Goal: Task Accomplishment & Management: Use online tool/utility

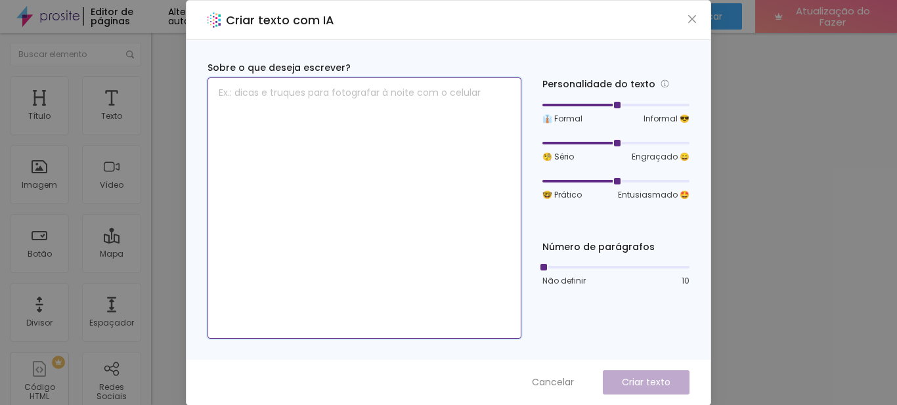
click at [322, 95] on textarea at bounding box center [364, 207] width 314 height 261
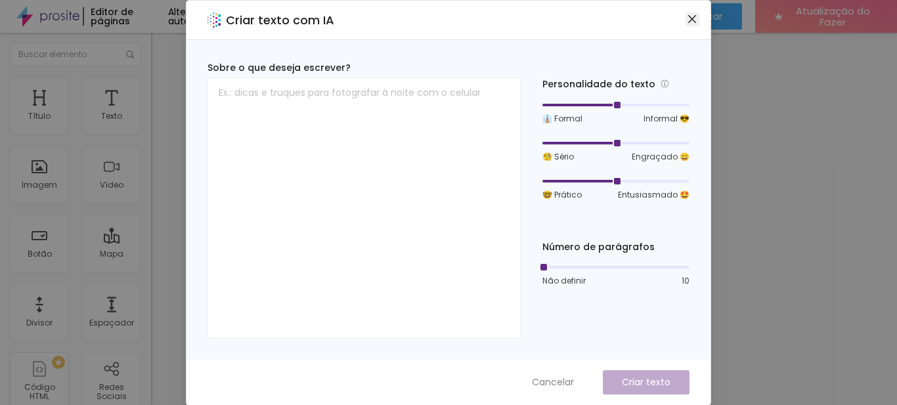
click at [691, 19] on icon "fechar" at bounding box center [692, 19] width 11 height 11
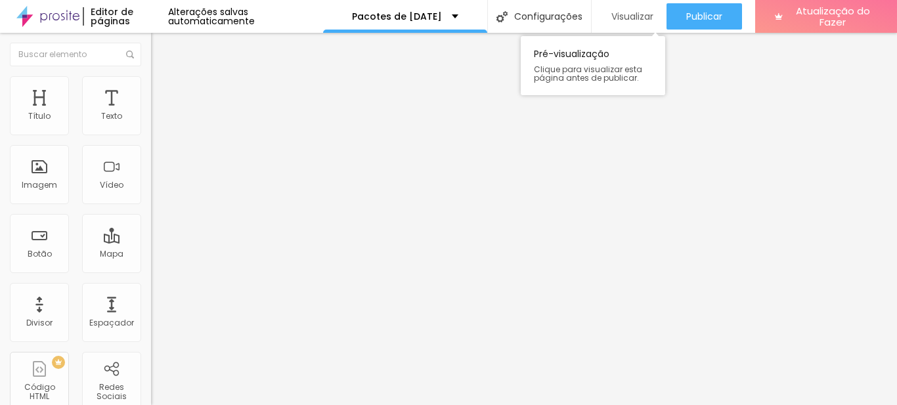
click at [619, 17] on font "Visualizar" at bounding box center [632, 16] width 42 height 13
click at [611, 15] on font "Visualizar" at bounding box center [632, 16] width 42 height 13
click at [151, 124] on font "Título 2" at bounding box center [172, 116] width 43 height 16
click at [151, 136] on span "Titulo 3" at bounding box center [169, 128] width 37 height 15
click at [151, 154] on font "Título 5" at bounding box center [166, 147] width 30 height 11
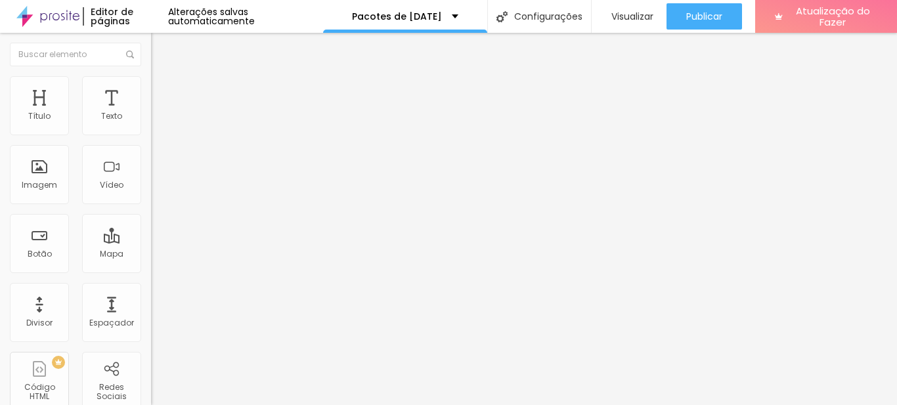
click at [151, 163] on font "Título 6" at bounding box center [163, 159] width 25 height 10
click at [151, 151] on font "Título 5" at bounding box center [166, 145] width 30 height 11
click at [151, 142] on div "Título 4 H4" at bounding box center [226, 137] width 151 height 9
click at [151, 135] on font "Título 3" at bounding box center [170, 127] width 38 height 15
click at [151, 146] on font "Título 4" at bounding box center [168, 139] width 35 height 13
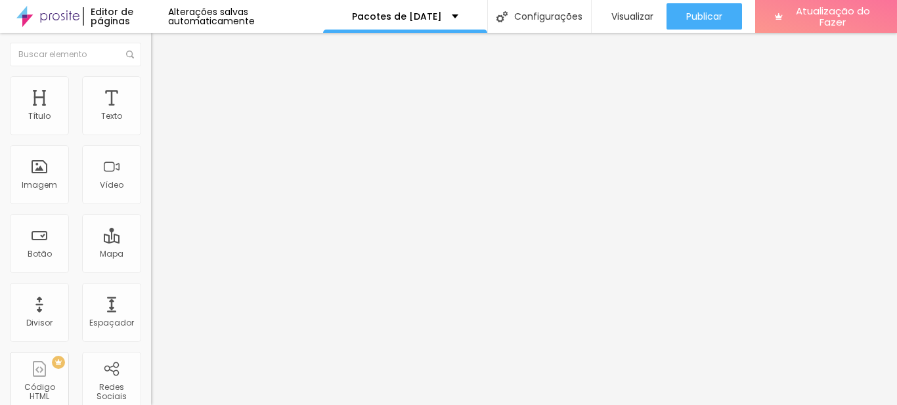
click at [162, 147] on font "Título 4" at bounding box center [179, 140] width 35 height 13
click at [151, 154] on font "Título 5" at bounding box center [166, 148] width 30 height 11
click at [162, 156] on span "Título 5" at bounding box center [177, 149] width 30 height 11
click at [151, 162] on div "Título 6 H6" at bounding box center [226, 158] width 151 height 8
click at [151, 150] on div "Título 5 H5" at bounding box center [226, 146] width 151 height 8
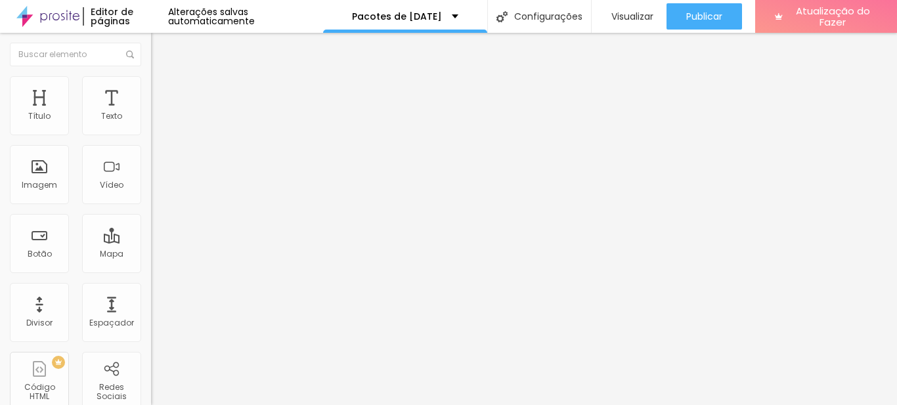
click at [151, 163] on font "Título 6" at bounding box center [163, 159] width 25 height 10
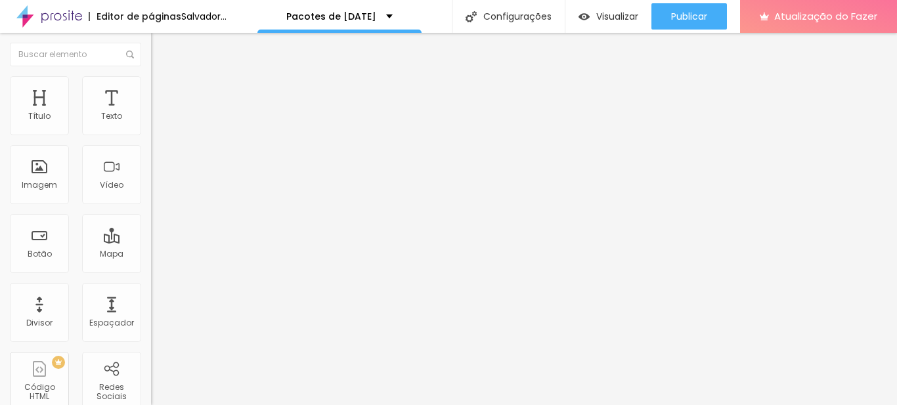
click at [162, 163] on font "Título 6" at bounding box center [174, 159] width 25 height 10
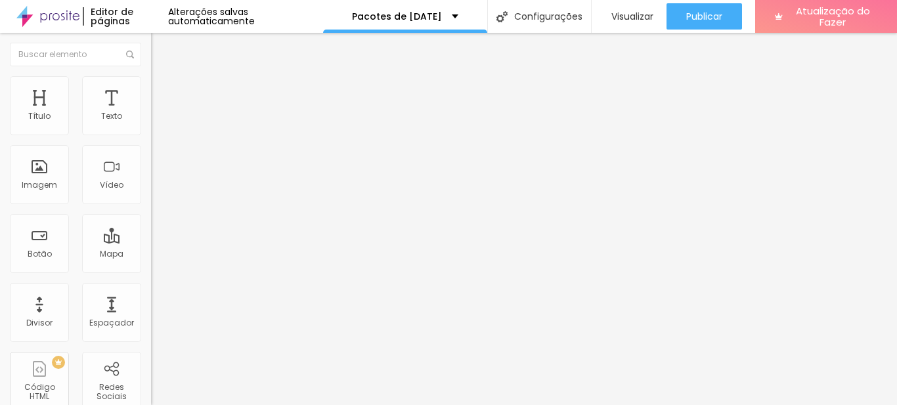
click at [151, 113] on font "Título 1" at bounding box center [173, 104] width 44 height 18
click at [151, 158] on div "Título 6 H6" at bounding box center [226, 154] width 151 height 8
click at [151, 162] on div "Título 6 H6" at bounding box center [226, 156] width 151 height 12
click at [151, 124] on font "Título 2" at bounding box center [172, 116] width 43 height 16
click at [162, 125] on span "Titulo 2" at bounding box center [183, 117] width 43 height 16
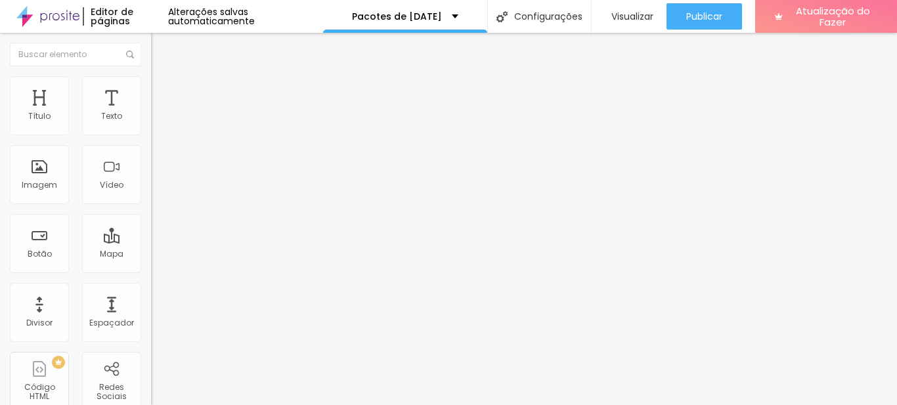
click at [162, 125] on span "Título 2" at bounding box center [183, 117] width 43 height 16
click at [163, 91] on font "Avançado" at bounding box center [184, 84] width 43 height 11
click at [151, 76] on li "Estilo" at bounding box center [226, 69] width 151 height 13
click at [151, 136] on font "Título 3" at bounding box center [170, 128] width 38 height 15
click at [151, 146] on font "Título 4" at bounding box center [168, 139] width 35 height 13
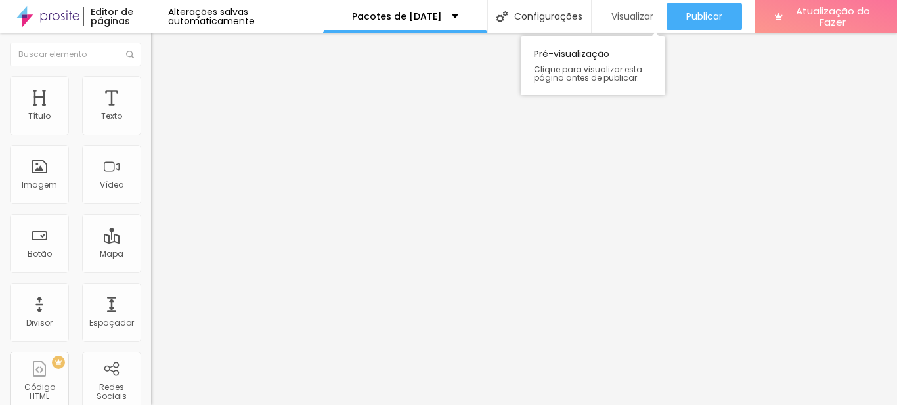
click at [636, 14] on font "Visualizar" at bounding box center [632, 16] width 42 height 13
type input "71"
type input "61"
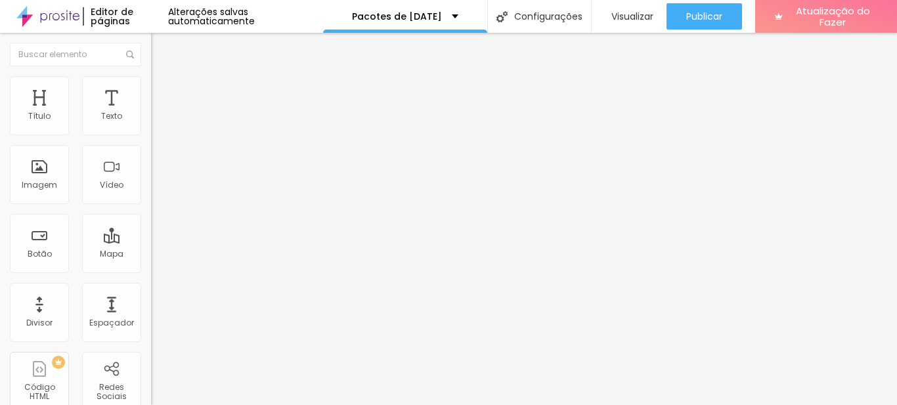
type input "57"
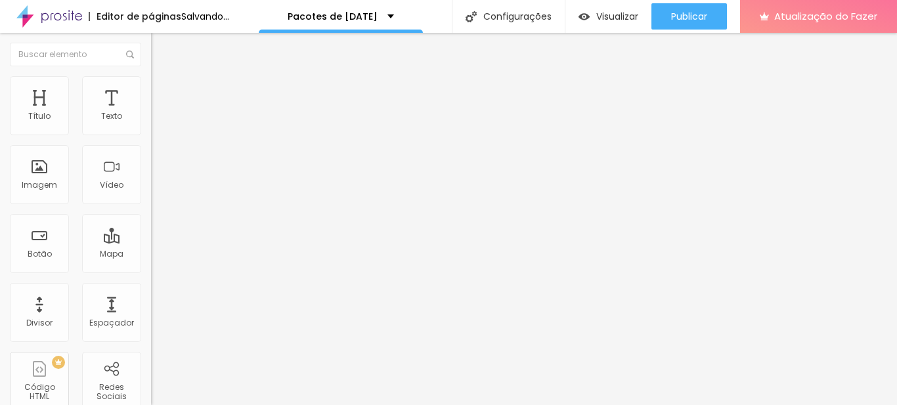
type input "56"
type input "55"
type input "54"
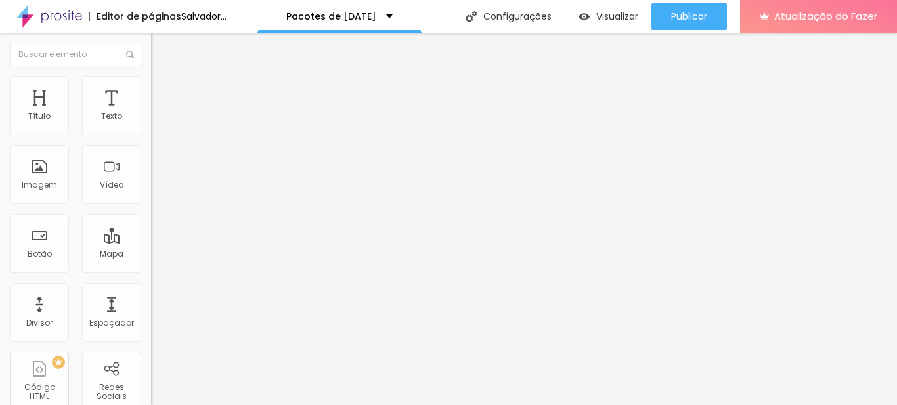
type input "54"
type input "52"
type input "44"
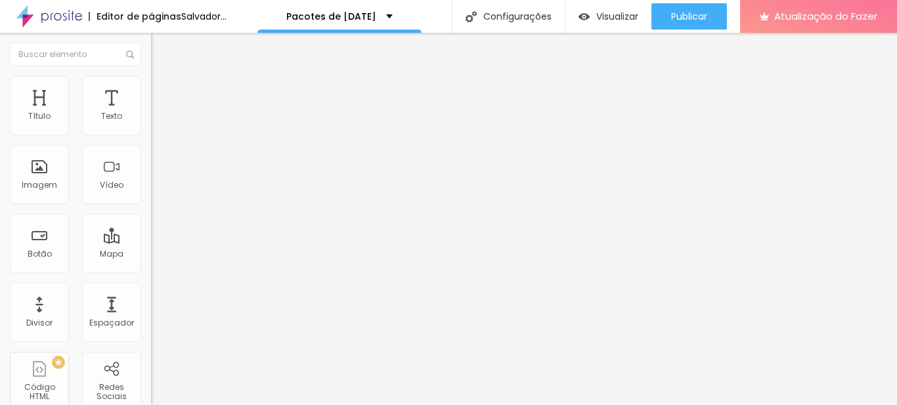
type input "43"
type input "42"
type input "41"
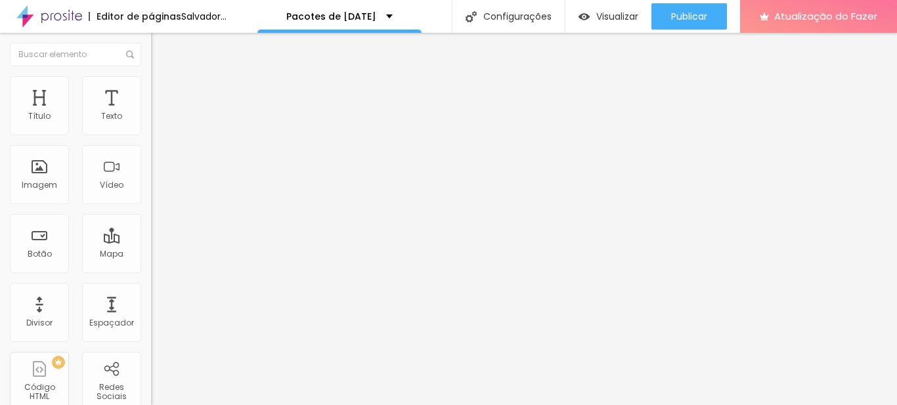
type input "41"
type input "40"
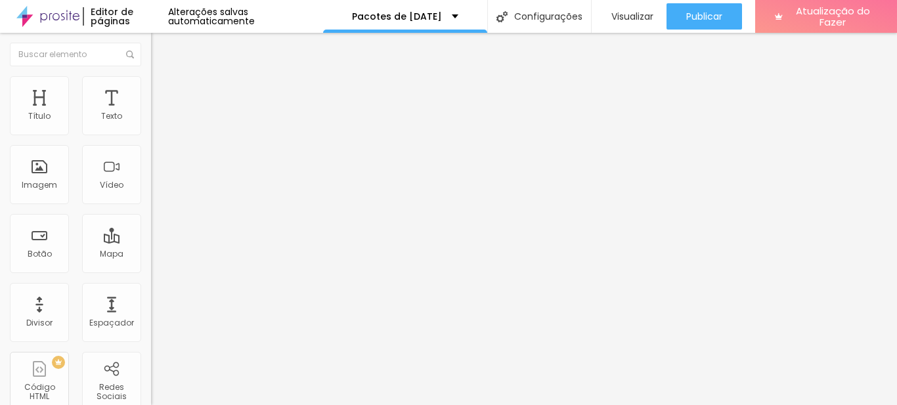
type input "39"
type input "38"
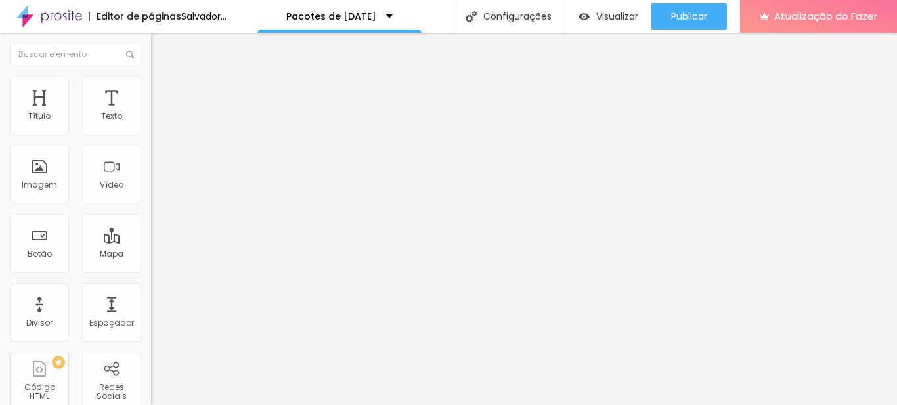
drag, startPoint x: 74, startPoint y: 276, endPoint x: 53, endPoint y: 274, distance: 21.1
type input "38"
click at [151, 310] on input "range" at bounding box center [193, 315] width 85 height 11
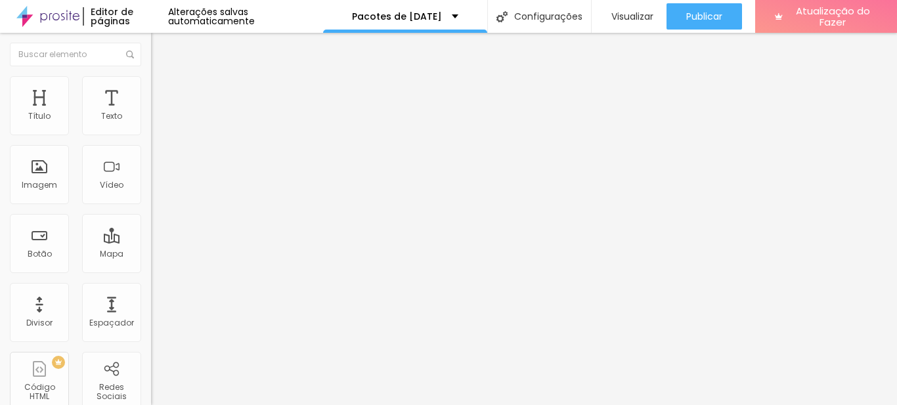
click at [151, 80] on li "Estilo" at bounding box center [226, 82] width 151 height 13
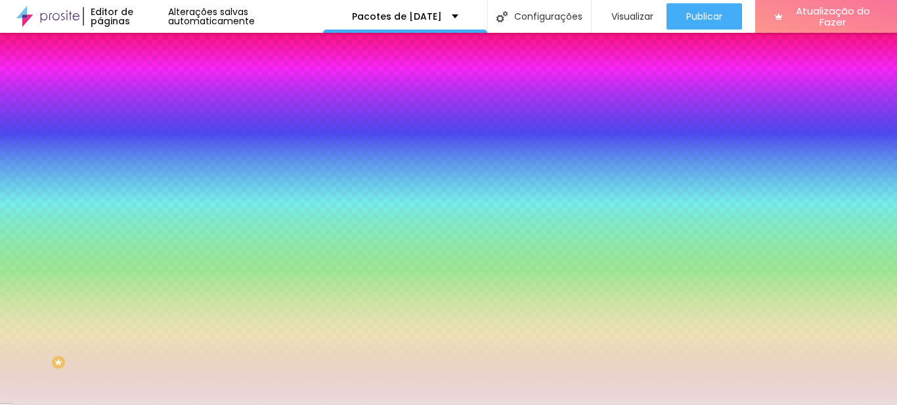
click at [151, 125] on div at bounding box center [226, 125] width 151 height 0
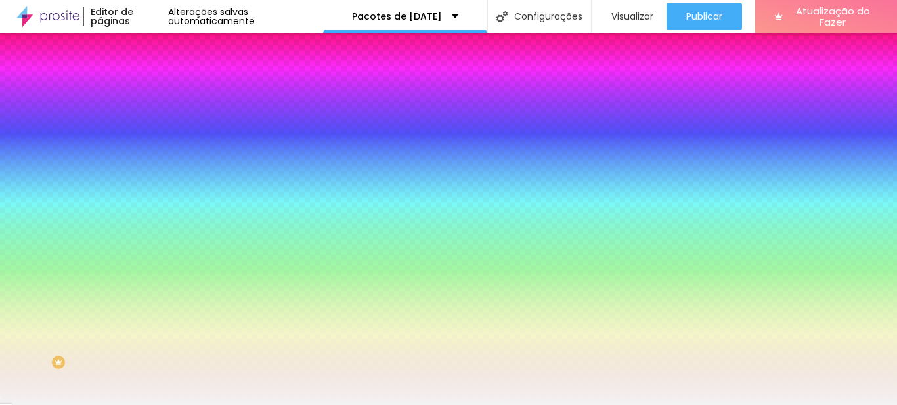
type input "#F7F7F7"
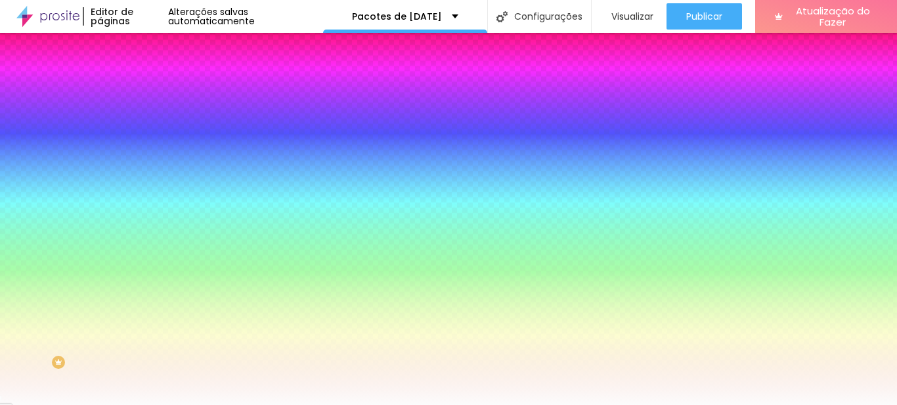
drag, startPoint x: 41, startPoint y: 177, endPoint x: 0, endPoint y: 150, distance: 49.7
click at [151, 150] on div "Cor de fundo Voltar ao padrão #F7F7F7 Sombra DESATIVADO Voltar ao padrão [PERSO…" at bounding box center [226, 160] width 151 height 117
drag, startPoint x: 102, startPoint y: 130, endPoint x: 146, endPoint y: 131, distance: 44.0
click at [151, 131] on div "Cor de fundo Voltar ao padrão #F7F7F7 Sombra DESATIVADO Voltar ao padrão [PERSO…" at bounding box center [226, 160] width 151 height 117
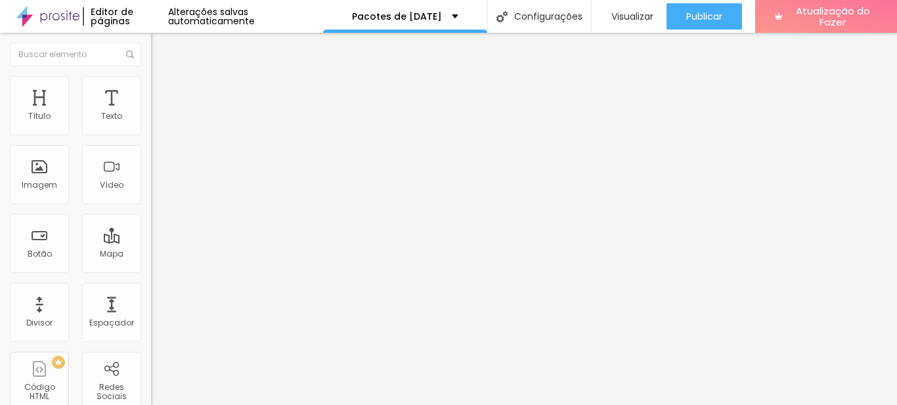
click at [163, 89] on font "Estilo" at bounding box center [173, 84] width 20 height 11
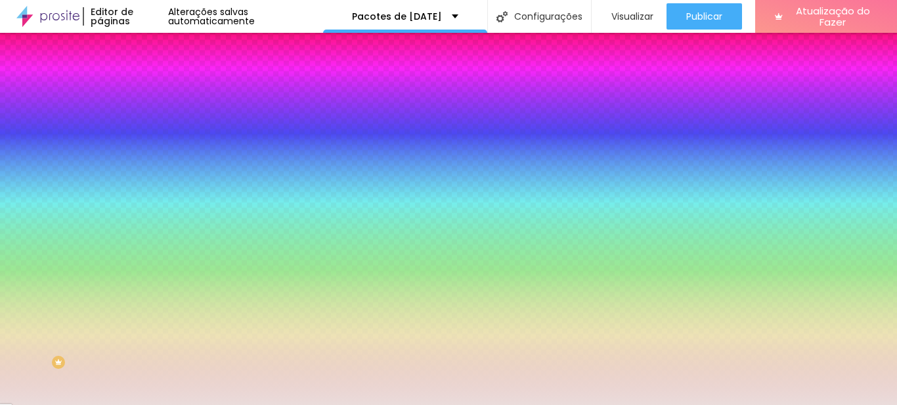
drag, startPoint x: 136, startPoint y: 130, endPoint x: 97, endPoint y: 130, distance: 38.7
click at [151, 130] on div "#EADCDB" at bounding box center [226, 131] width 151 height 13
paste input "F7F7F7"
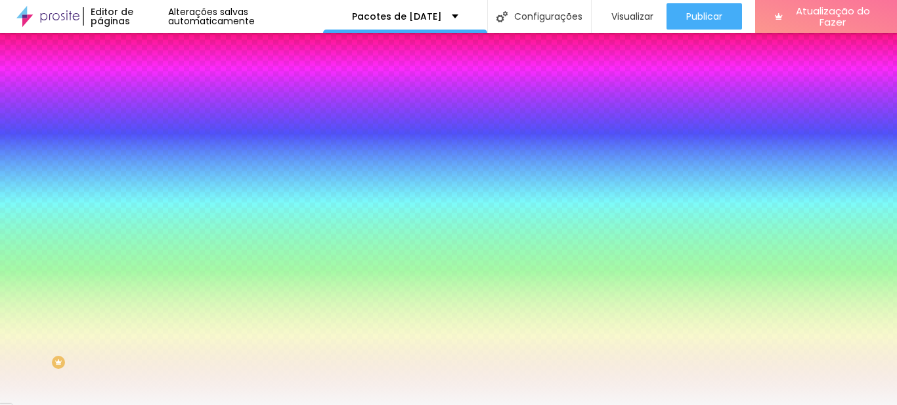
type input "#F7F7F7"
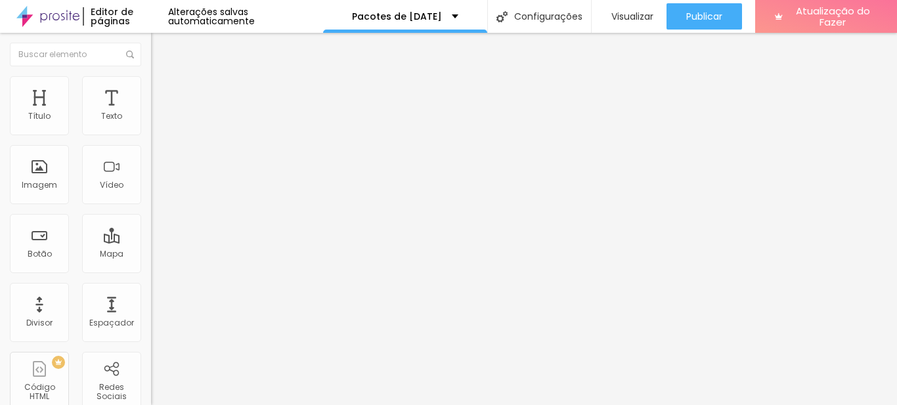
click at [151, 83] on img at bounding box center [157, 82] width 12 height 12
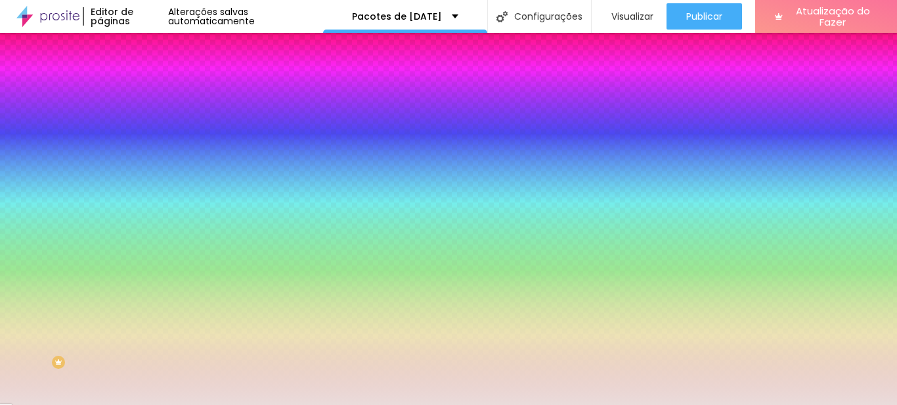
drag, startPoint x: 137, startPoint y: 130, endPoint x: 102, endPoint y: 133, distance: 35.6
click at [151, 133] on input "#EADCDB" at bounding box center [230, 131] width 158 height 13
paste input "F7F7F7"
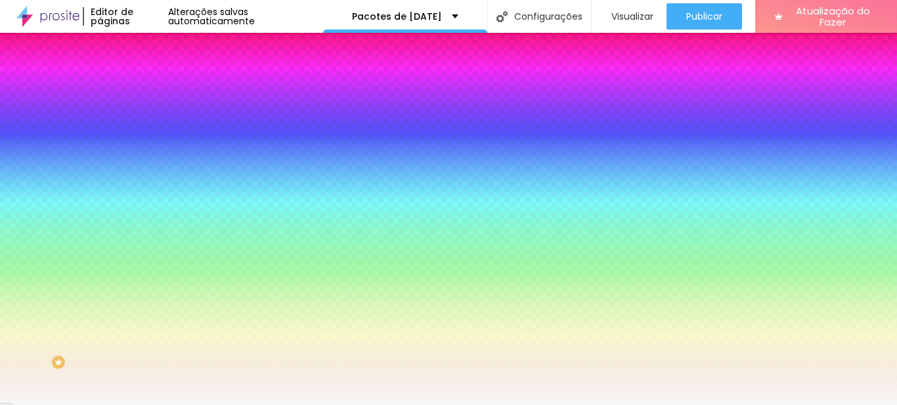
type input "#F7F7F7"
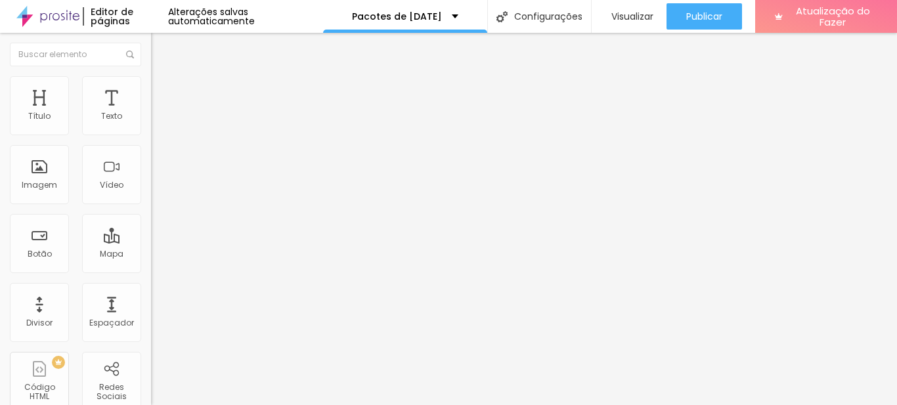
click at [151, 79] on img at bounding box center [157, 82] width 12 height 12
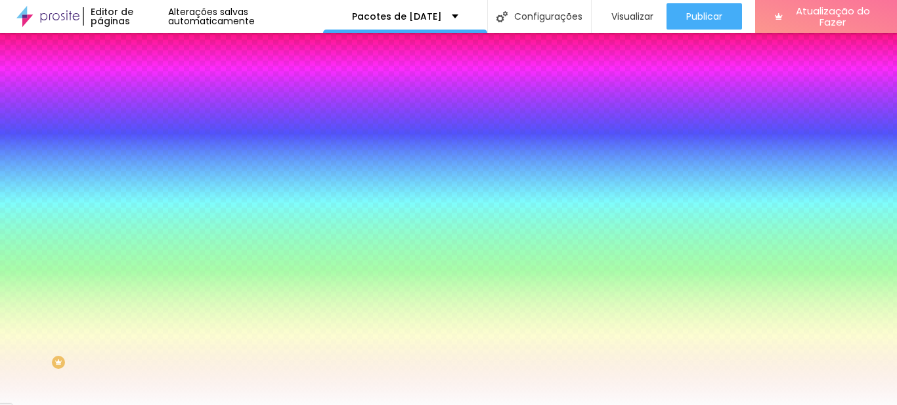
drag, startPoint x: 137, startPoint y: 131, endPoint x: 89, endPoint y: 131, distance: 47.3
click at [151, 131] on div "#FCFCFC" at bounding box center [226, 131] width 151 height 13
paste input "7F7F7"
type input "#F7F7F7"
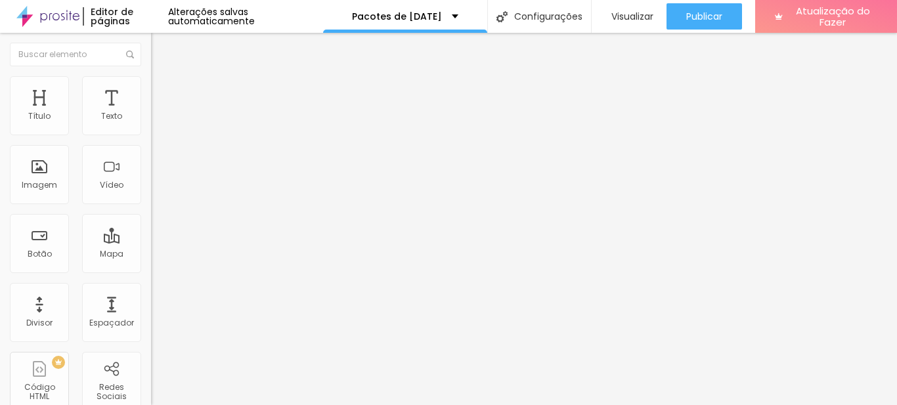
click at [163, 90] on font "Estilo" at bounding box center [173, 84] width 20 height 11
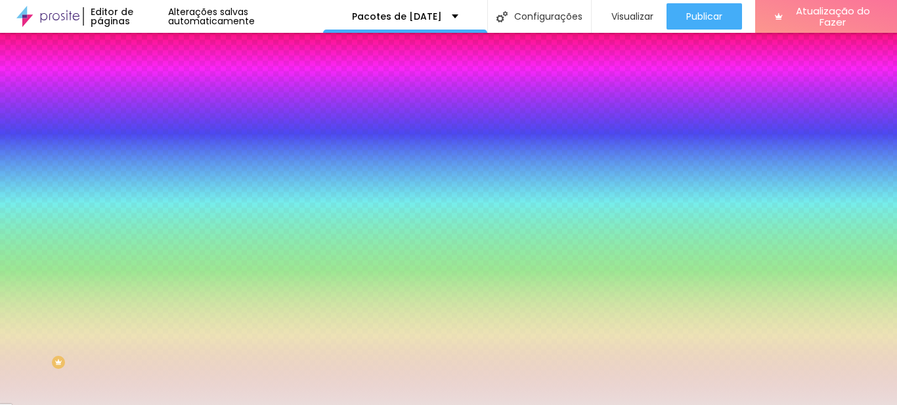
click at [151, 125] on div at bounding box center [226, 125] width 151 height 0
click at [151, 128] on input "#EADCDB" at bounding box center [230, 131] width 158 height 13
click at [151, 131] on input "#EADCDB" at bounding box center [230, 131] width 158 height 13
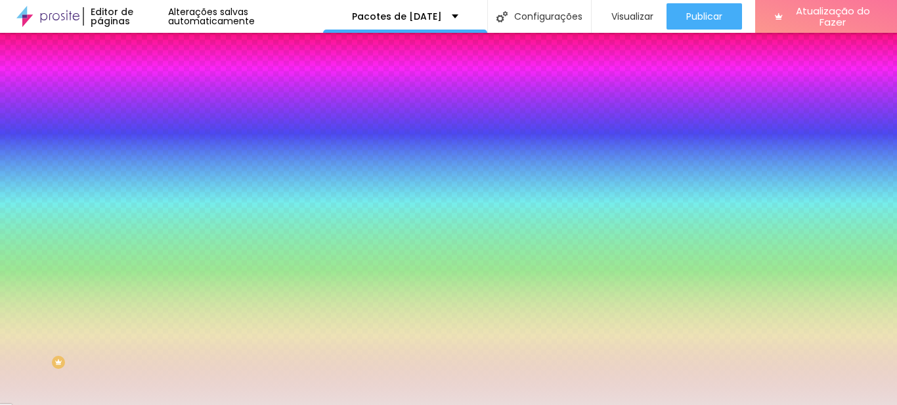
paste input "F7F7F7"
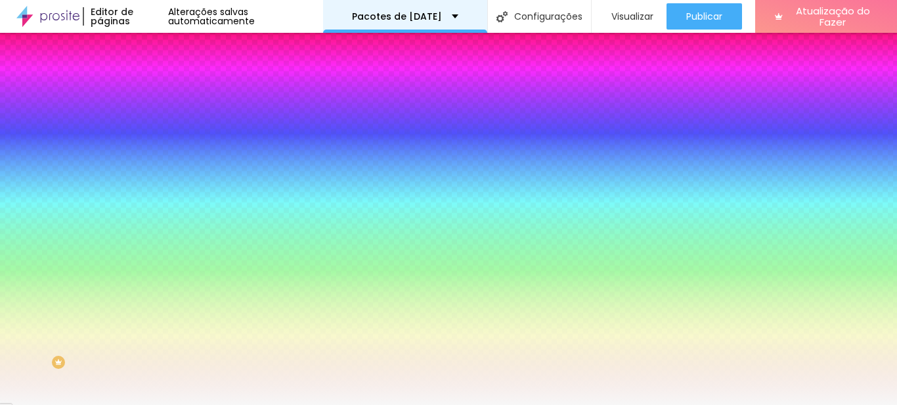
type input "#F7F7F7"
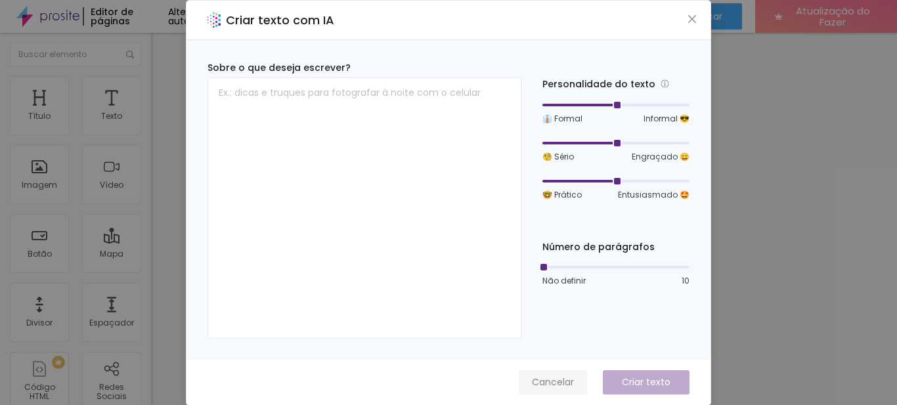
click at [538, 385] on font "Cancelar" at bounding box center [553, 382] width 42 height 13
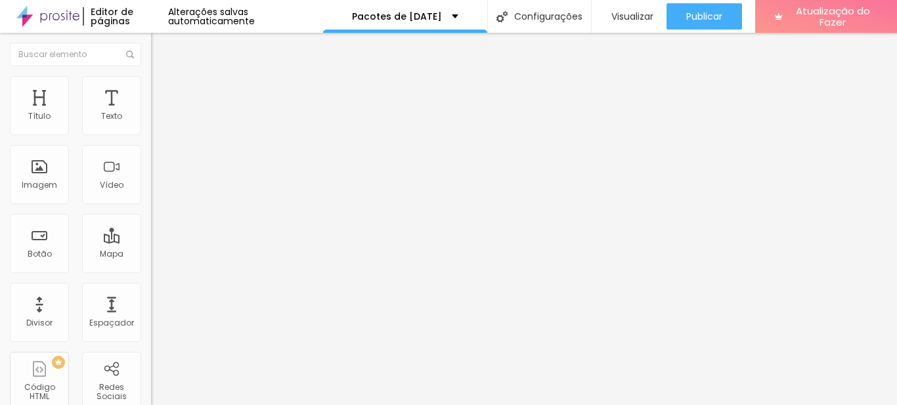
click at [163, 88] on font "Estilo" at bounding box center [173, 84] width 20 height 11
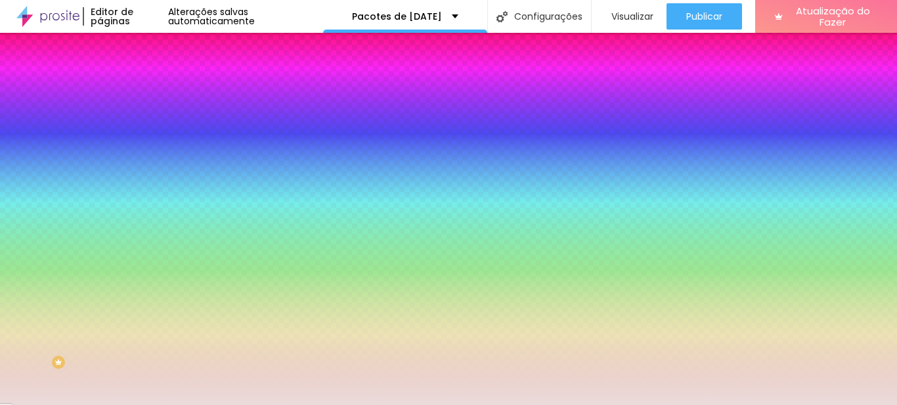
click at [151, 179] on div at bounding box center [226, 179] width 151 height 0
click at [151, 192] on input "#EADCDB" at bounding box center [230, 185] width 158 height 13
paste input "DA"
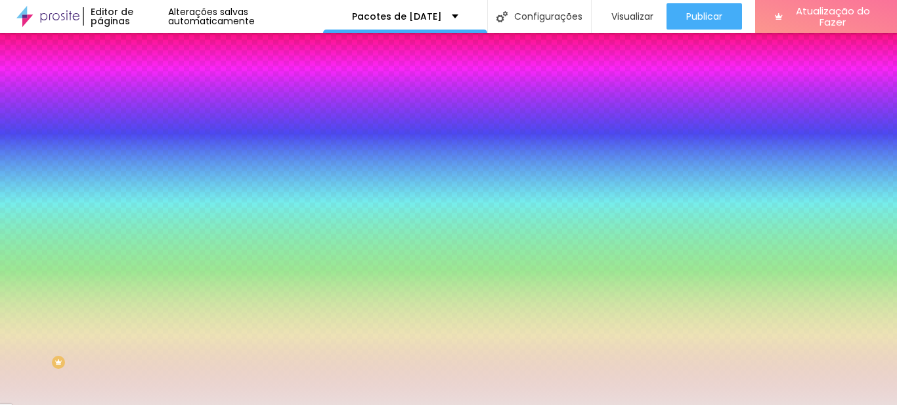
type input "#DA"
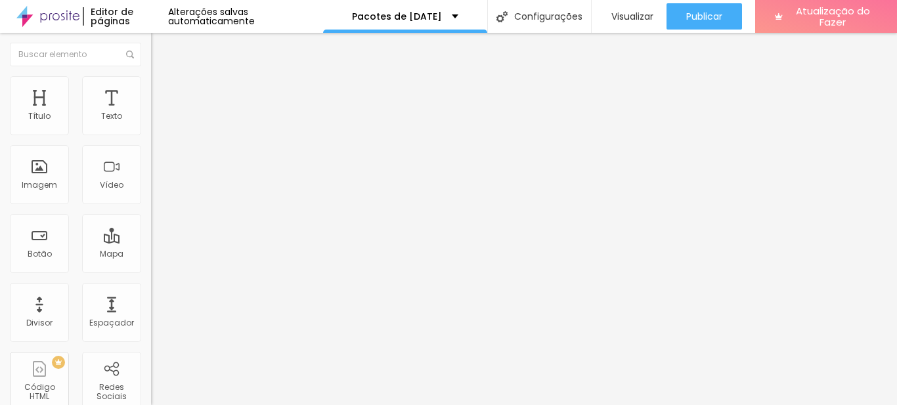
click at [151, 81] on img at bounding box center [157, 82] width 12 height 12
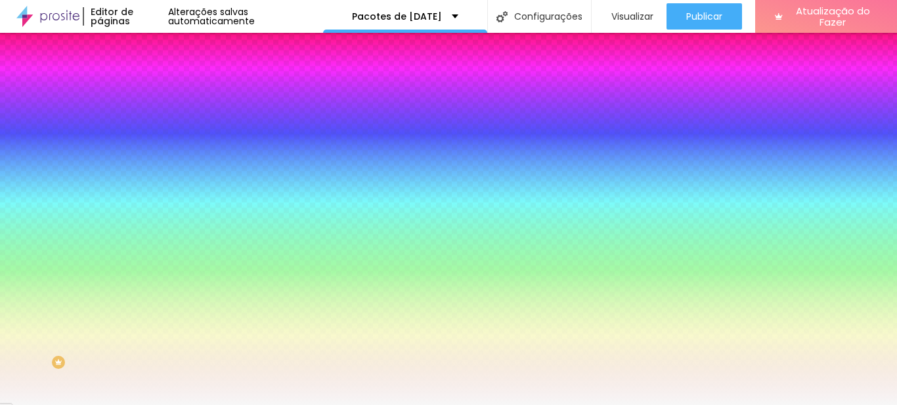
click at [151, 131] on input "#F7F7F7" at bounding box center [230, 131] width 158 height 13
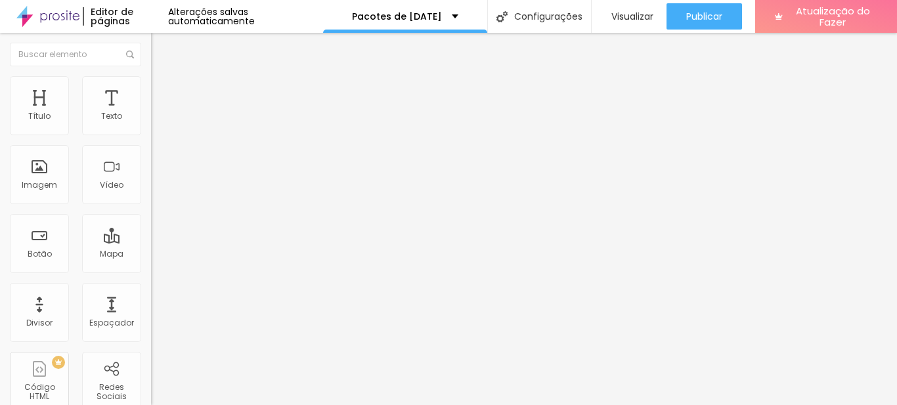
click at [163, 91] on font "Estilo" at bounding box center [173, 84] width 20 height 11
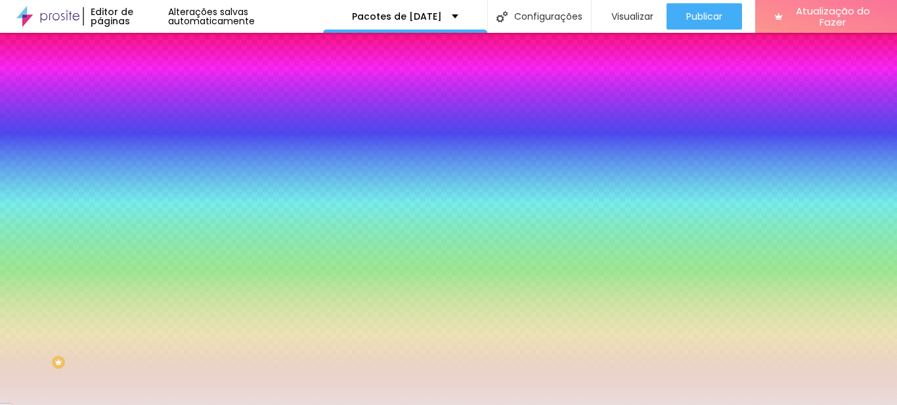
click at [151, 125] on div at bounding box center [226, 125] width 151 height 0
click at [151, 133] on input "#EADCDB" at bounding box center [230, 131] width 158 height 13
paste input "F7F7F7"
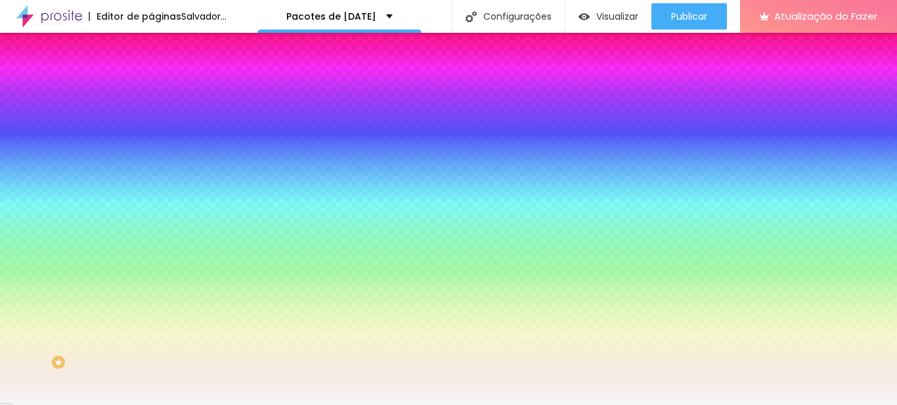
type input "#F7F7F7"
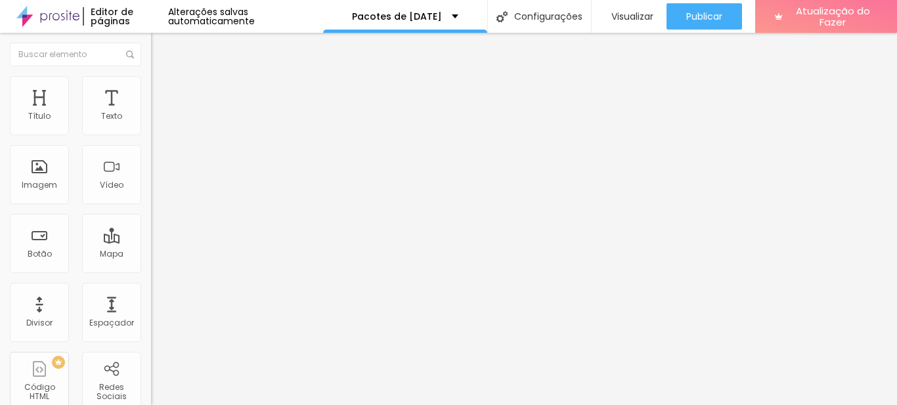
scroll to position [1, 0]
click at [151, 248] on font "Link" at bounding box center [158, 242] width 14 height 11
click at [151, 268] on input "https://" at bounding box center [230, 261] width 158 height 13
click at [151, 154] on font "Título 5" at bounding box center [166, 148] width 30 height 11
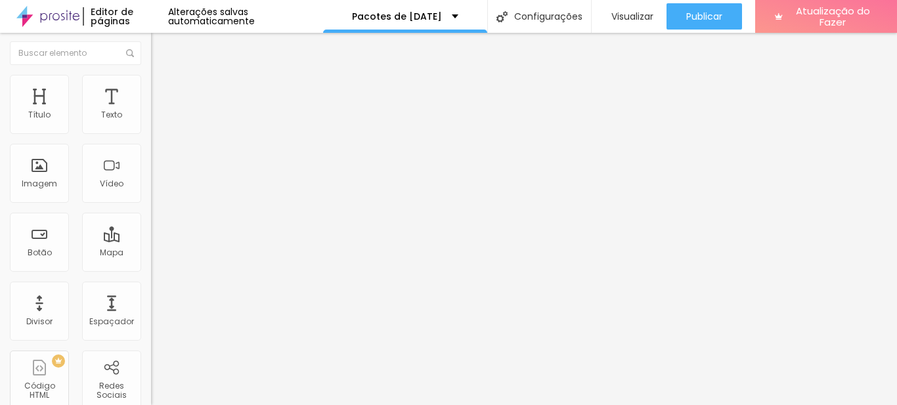
click at [151, 291] on img at bounding box center [154, 287] width 7 height 7
click at [151, 284] on div at bounding box center [226, 284] width 151 height 0
click at [151, 268] on input "https://" at bounding box center [230, 261] width 158 height 13
click at [151, 78] on img at bounding box center [157, 82] width 12 height 12
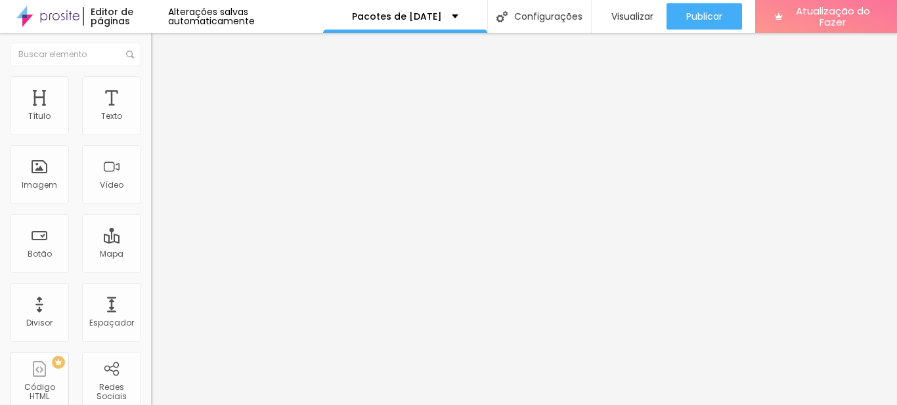
click at [151, 89] on li "Avançado" at bounding box center [226, 95] width 151 height 13
click at [151, 75] on img at bounding box center [157, 69] width 12 height 12
click at [161, 44] on img "button" at bounding box center [166, 48] width 11 height 11
click at [151, 83] on img at bounding box center [157, 82] width 12 height 12
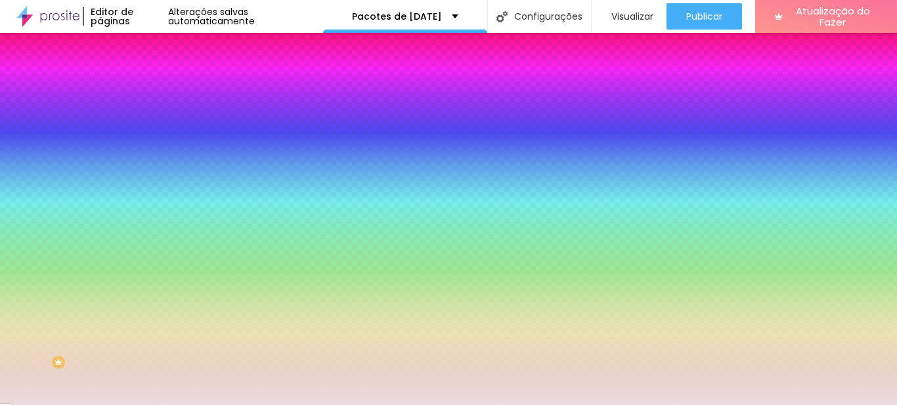
click at [151, 192] on input "#EADCDB" at bounding box center [230, 185] width 158 height 13
paste input "F7F7F7"
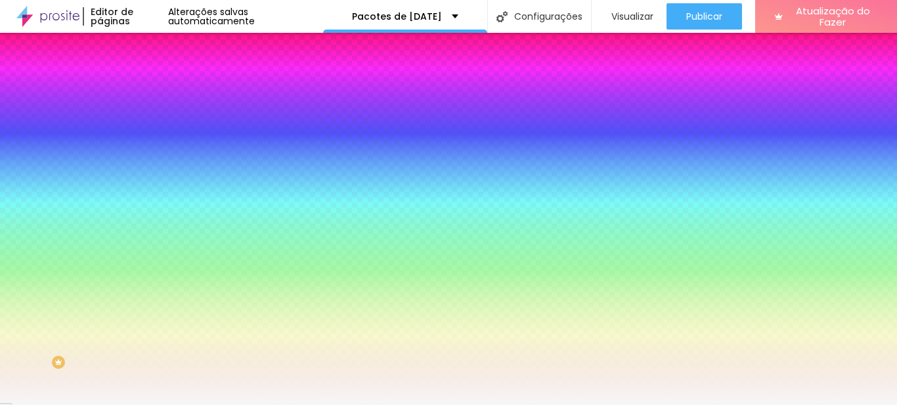
type input "#F7F7F7"
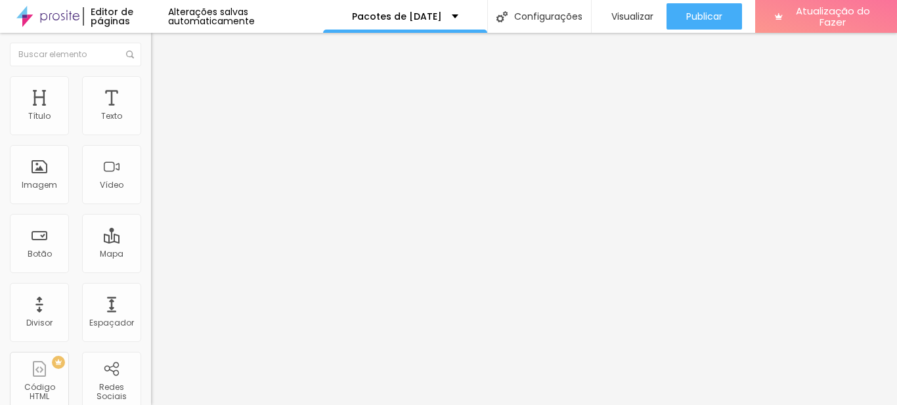
scroll to position [1, 0]
click at [151, 248] on font "Link" at bounding box center [158, 242] width 14 height 11
click at [151, 247] on div "Link" at bounding box center [226, 243] width 151 height 8
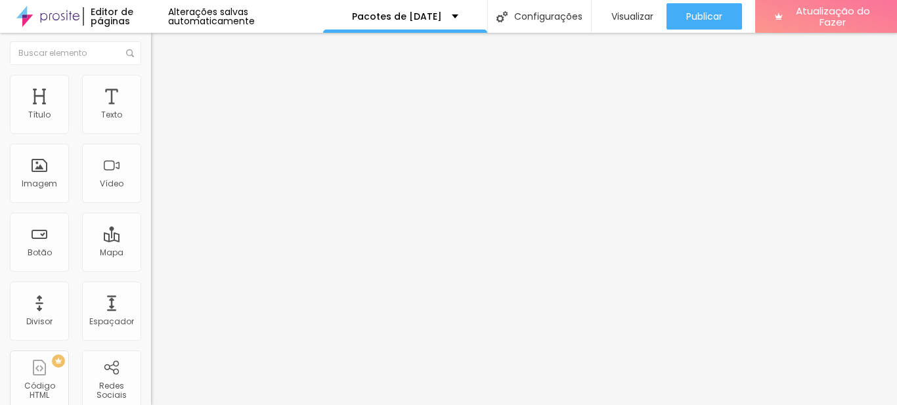
drag, startPoint x: 65, startPoint y: 355, endPoint x: 15, endPoint y: 354, distance: 49.9
click at [151, 268] on input "https://" at bounding box center [230, 261] width 158 height 13
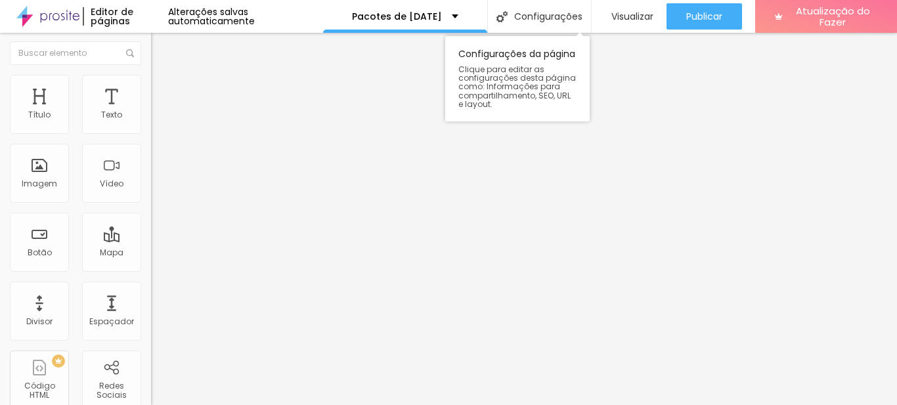
scroll to position [0, 0]
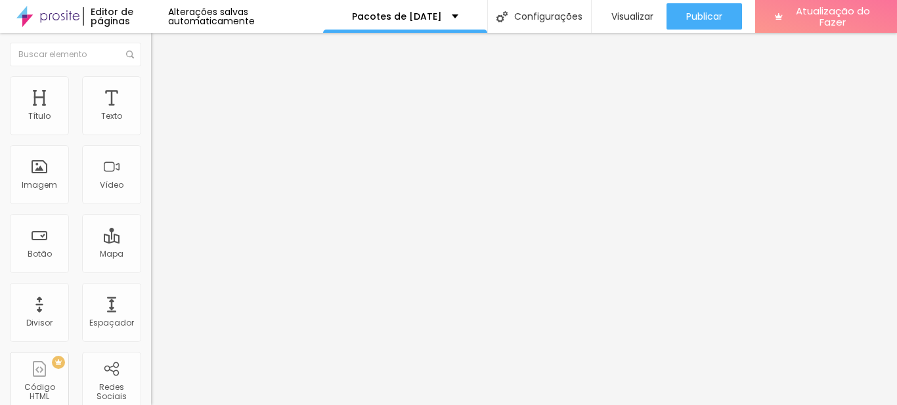
click at [151, 271] on input "text" at bounding box center [230, 263] width 158 height 13
paste input "https://www.alboompay.com/nayanne.studio448/lote-0-pacote-rena"
type input "https://www.alboompay.com/nayanne.studio448/lote-0-pacote-rena"
click at [151, 294] on div "Texto EU QUERO Alinhamento Tamanho Normal Pequeno Normal Grande Link URL https:…" at bounding box center [226, 197] width 151 height 191
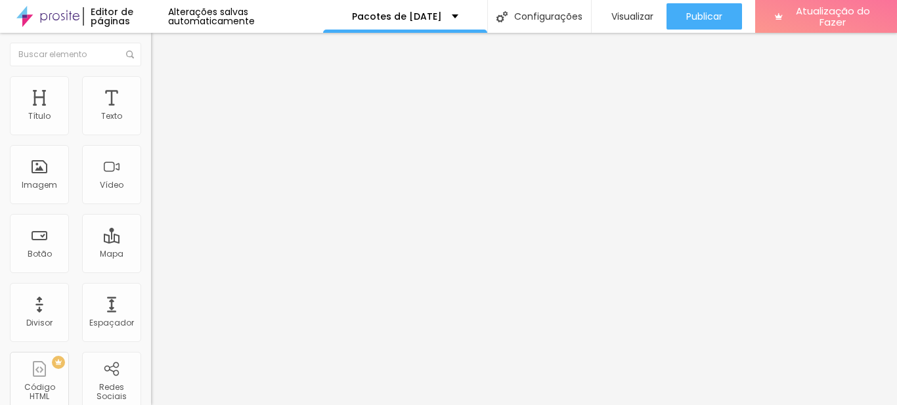
scroll to position [0, 0]
click at [151, 267] on input "text" at bounding box center [230, 263] width 158 height 13
paste input "https://www.alboompay.com/nayanne.studio448/lote-0-pacote-treno"
type input "https://www.alboompay.com/nayanne.studio448/lote-0-pacote-treno"
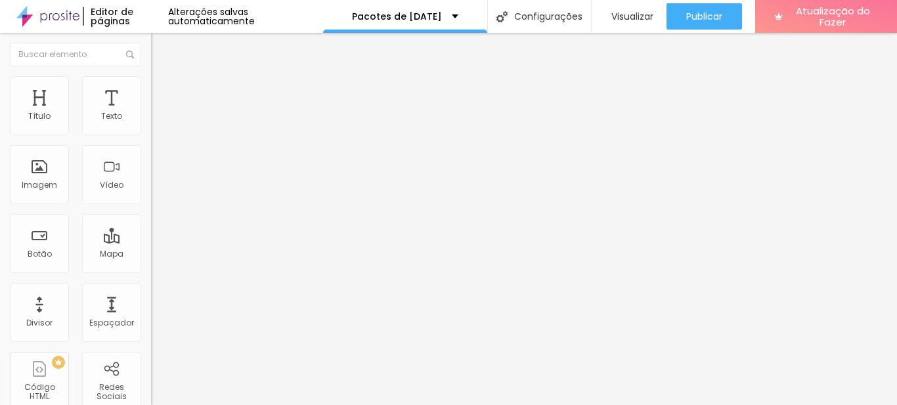
scroll to position [0, 0]
click at [151, 271] on input "text" at bounding box center [230, 263] width 158 height 13
paste input "https://www.alboompay.com/nayanne.studio448/lote-0-pacote-noel"
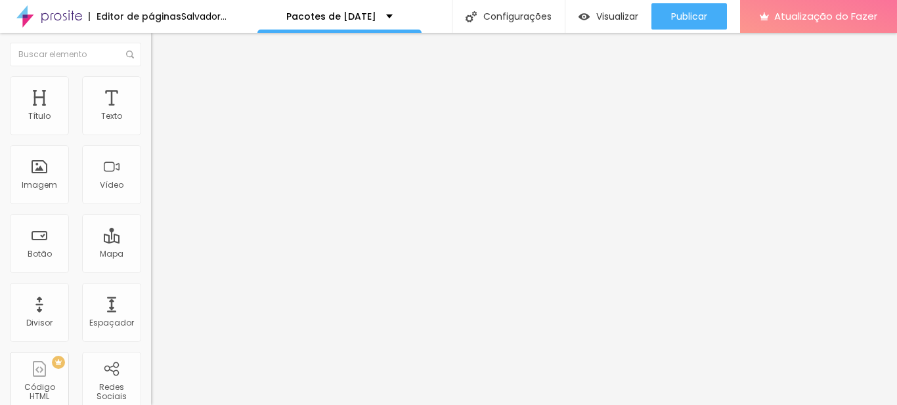
type input "https://www.alboompay.com/nayanne.studio448/lote-0-pacote-noel"
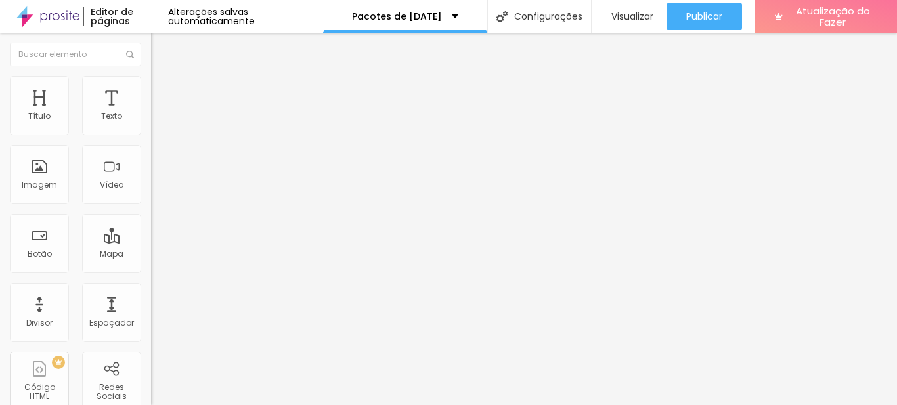
click at [151, 271] on input "text" at bounding box center [230, 263] width 158 height 13
paste input "https://www.alboompay.com/nayanne.studio448/lote-0-pacote-natal"
type input "https://www.alboompay.com/nayanne.studio448/lote-0-pacote-natal"
click at [151, 332] on div "Editar nulo Conteúdo Estilo Avançado Texto EU QUERO Alinhamento Tamanho Normal …" at bounding box center [226, 219] width 151 height 372
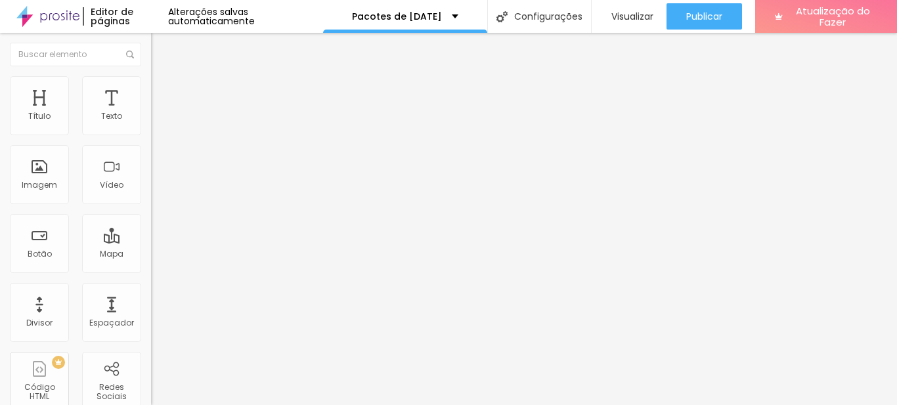
scroll to position [0, 0]
click at [151, 163] on font "Título 6" at bounding box center [163, 159] width 25 height 10
click at [151, 81] on img at bounding box center [157, 82] width 12 height 12
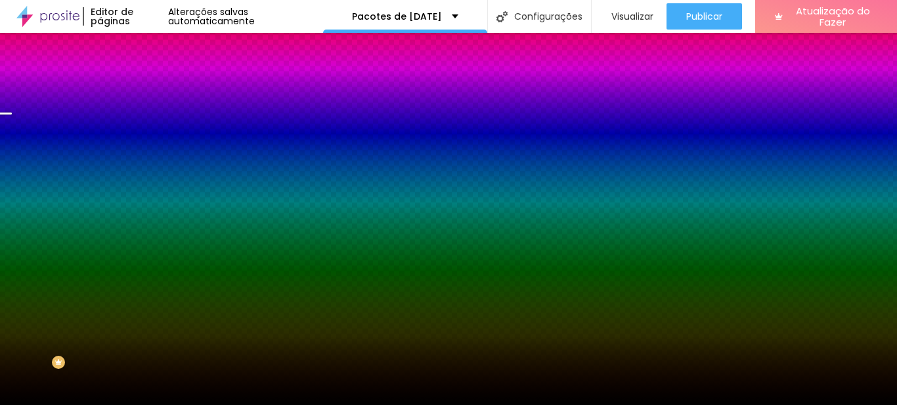
click at [159, 121] on font "Trocar imagem" at bounding box center [191, 115] width 64 height 11
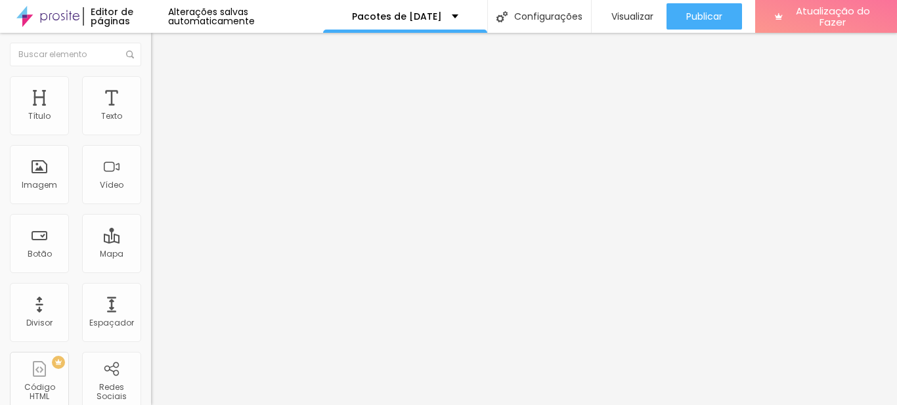
click at [151, 113] on span "Trocar imagem" at bounding box center [187, 107] width 72 height 11
click at [151, 85] on li "Estilo" at bounding box center [226, 82] width 151 height 13
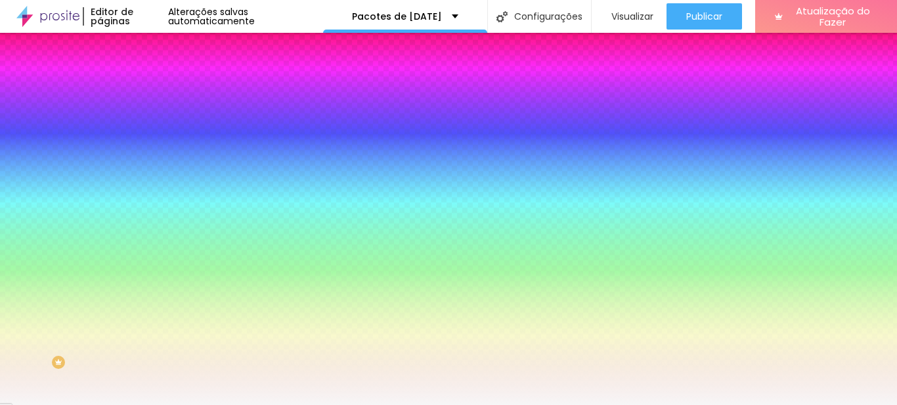
type input "11"
type input "41"
type input "67"
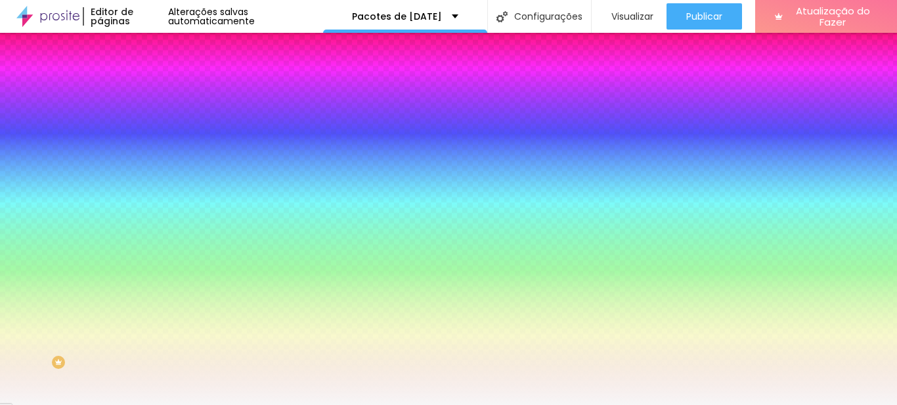
type input "67"
type input "112"
type input "143"
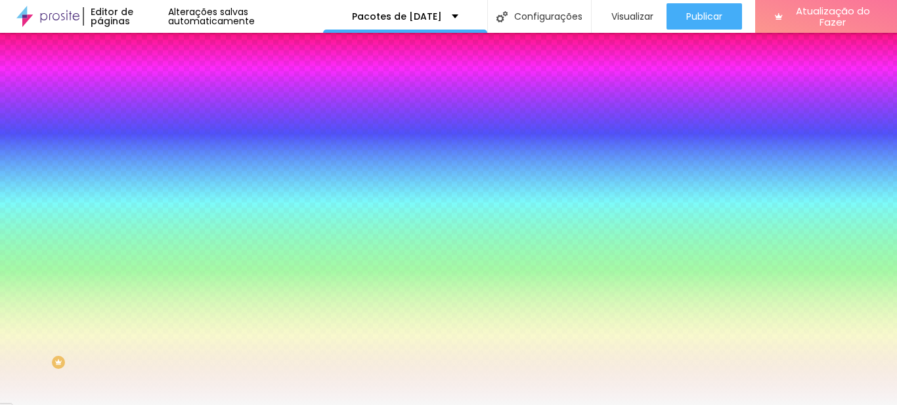
type input "146"
type input "148"
type input "150"
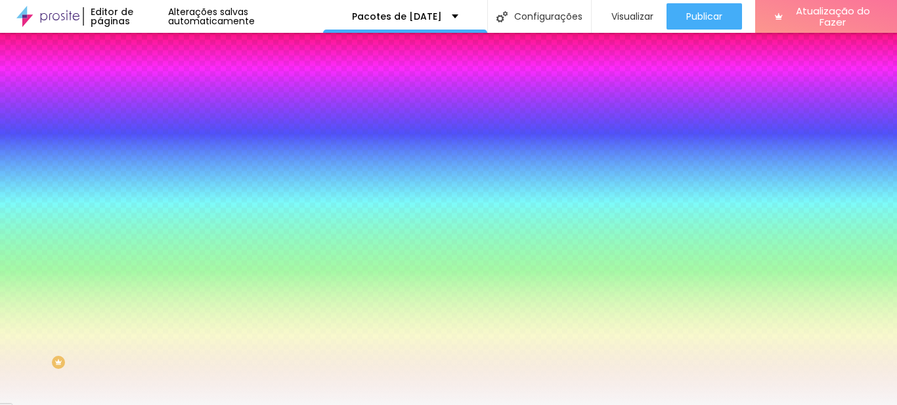
type input "150"
type input "153"
type input "163"
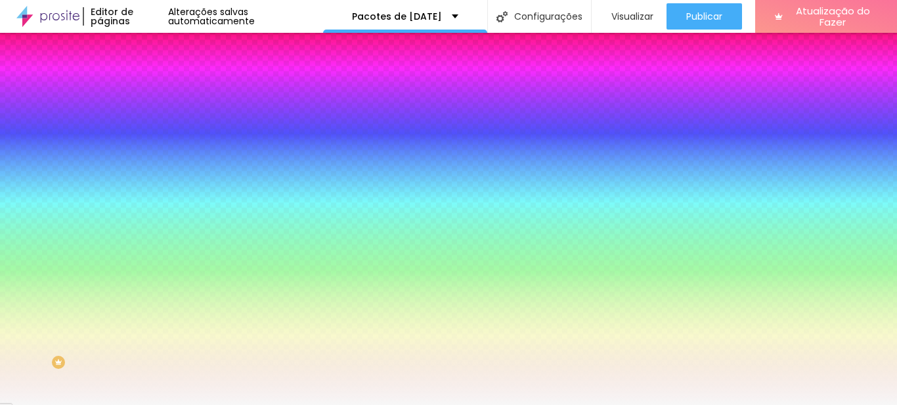
type input "179"
type input "200"
type input "0"
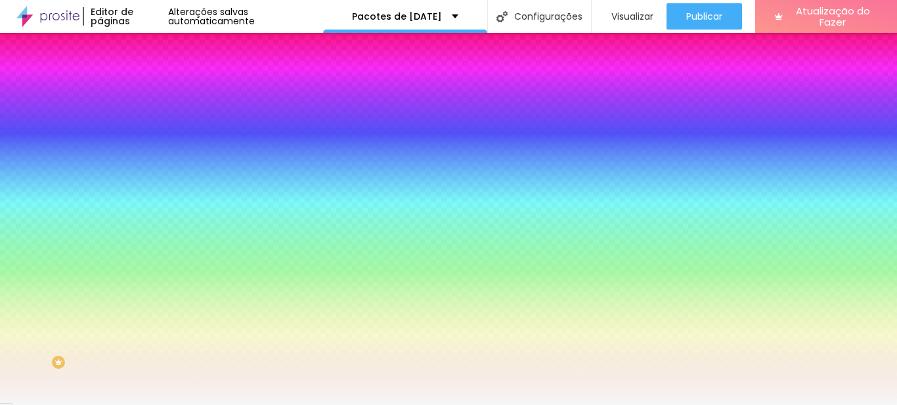
type input "0"
drag, startPoint x: 47, startPoint y: 158, endPoint x: 9, endPoint y: 163, distance: 39.1
click at [151, 291] on input "range" at bounding box center [193, 296] width 85 height 11
click at [151, 125] on div at bounding box center [226, 125] width 151 height 0
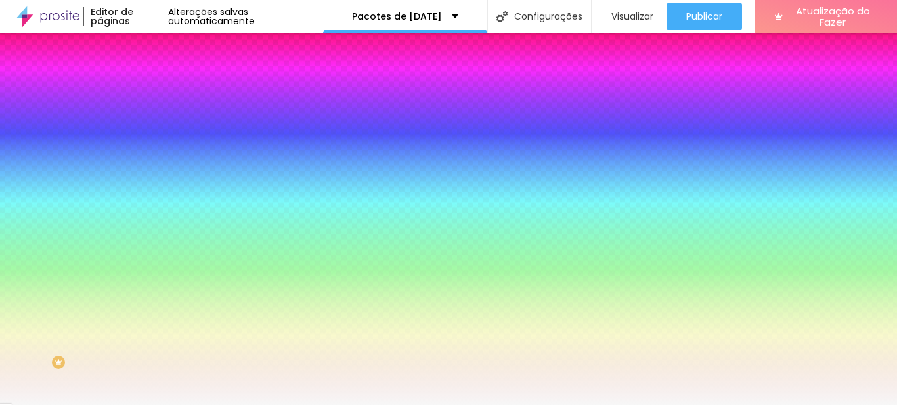
click at [151, 125] on div at bounding box center [226, 125] width 151 height 0
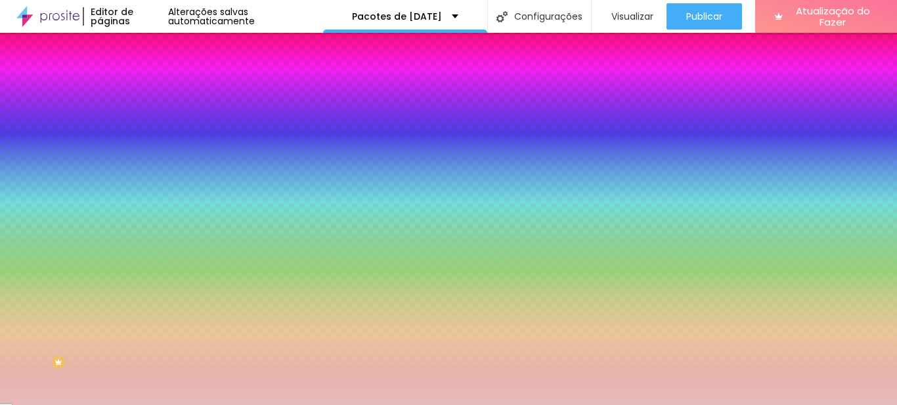
type input "#FFFFFF"
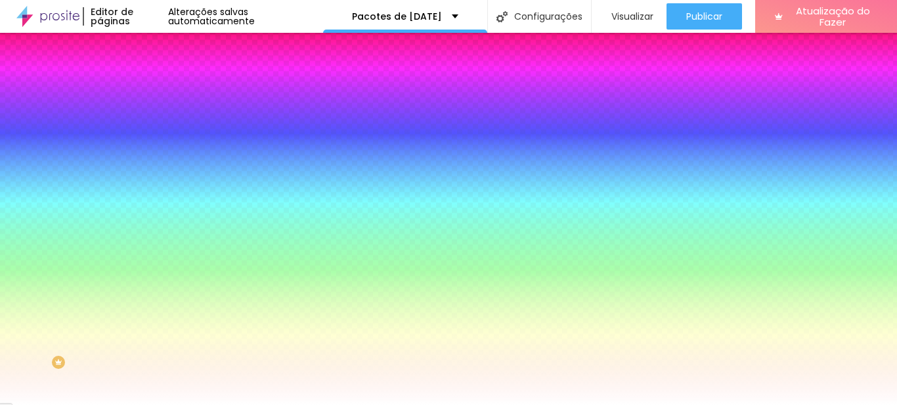
drag, startPoint x: 48, startPoint y: 171, endPoint x: 1, endPoint y: 129, distance: 63.3
click at [151, 131] on div "Cor de fundo Voltar ao padrão #FFFFFF 0 Borda arredondada" at bounding box center [226, 213] width 151 height 222
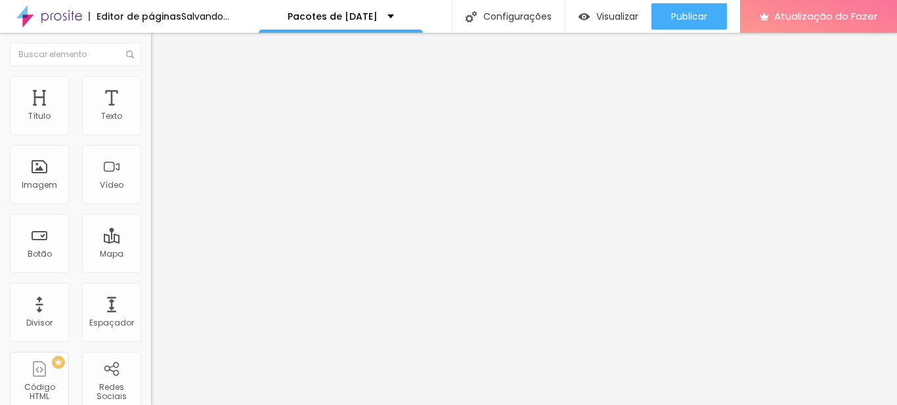
click at [159, 113] on font "Trocar imagem" at bounding box center [191, 107] width 64 height 11
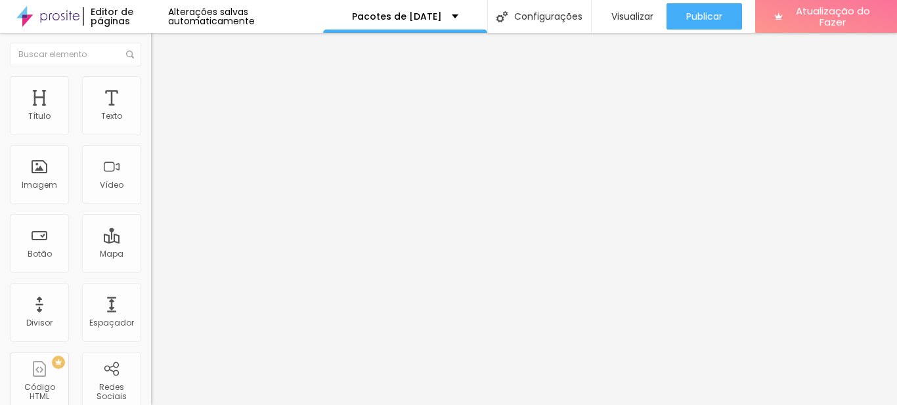
click at [159, 113] on font "Trocar imagem" at bounding box center [191, 107] width 64 height 11
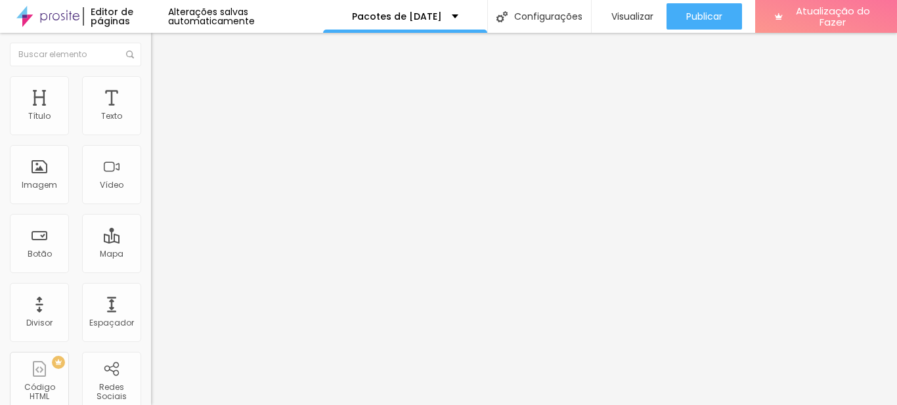
click at [159, 113] on font "Trocar imagem" at bounding box center [191, 107] width 64 height 11
click at [159, 123] on input "10 de outubro de 2025 às 15h36" at bounding box center [190, 116] width 62 height 13
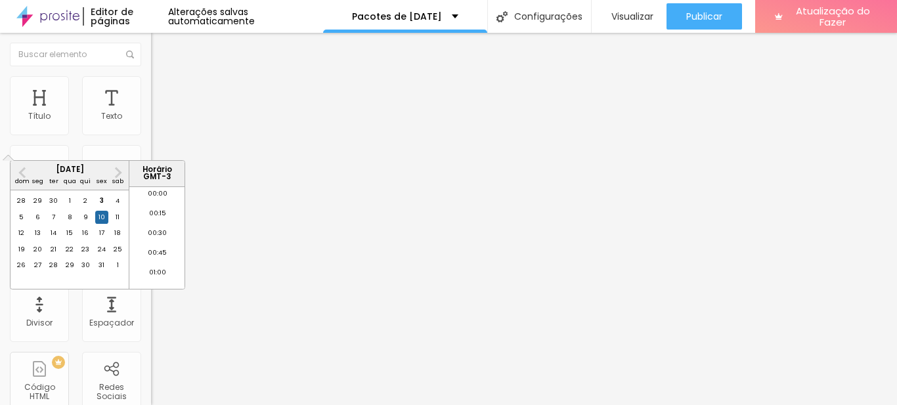
scroll to position [1181, 0]
click at [22, 221] on font "5" at bounding box center [21, 217] width 5 height 9
click at [155, 278] on font "23:45" at bounding box center [157, 275] width 18 height 9
type input "5 de outubro de 2025 às 23:45"
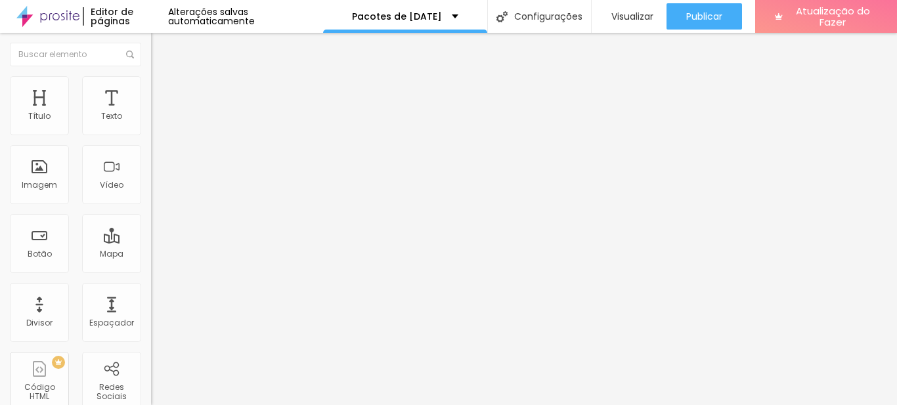
click at [159, 123] on input "5 de outubro de 2025 às 23h45" at bounding box center [191, 116] width 64 height 13
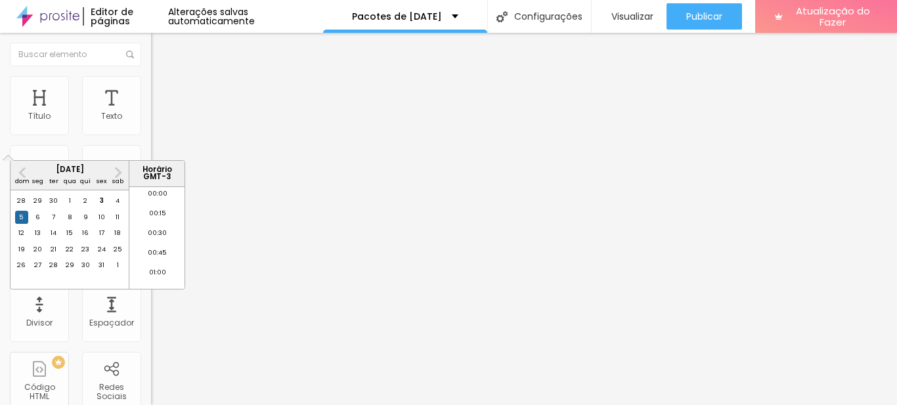
scroll to position [1756, 0]
click at [38, 221] on font "6" at bounding box center [37, 217] width 5 height 9
type input "6 de outubro de 2025 às 23:45"
click at [35, 224] on div "6" at bounding box center [37, 217] width 13 height 13
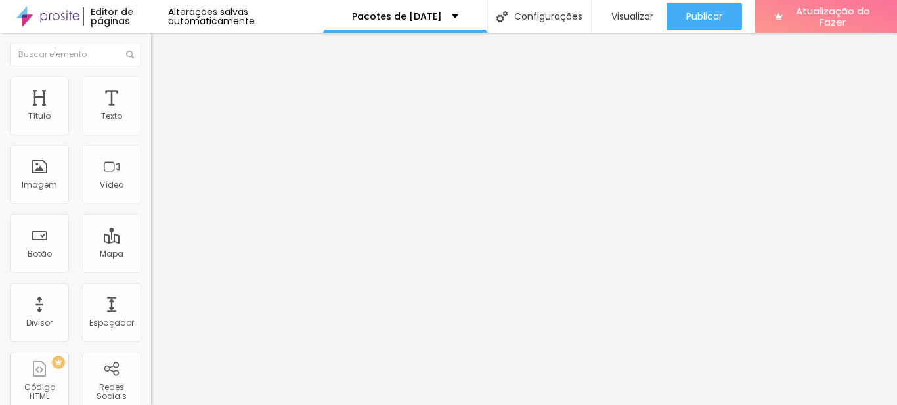
click at [159, 113] on font "Trocar imagem" at bounding box center [191, 107] width 64 height 11
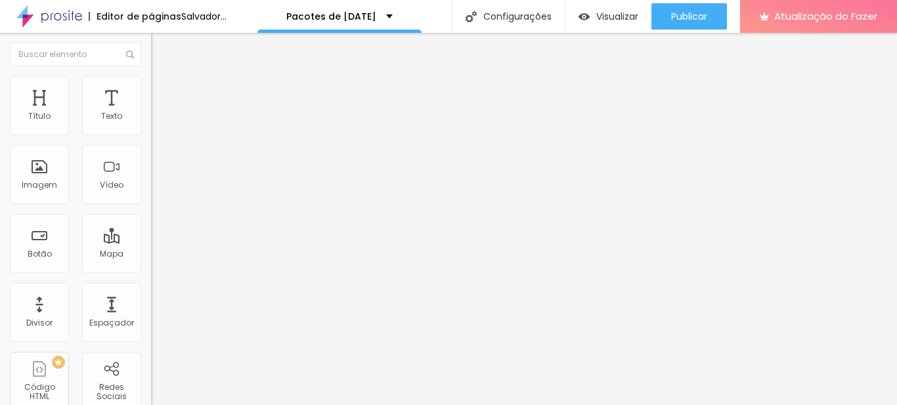
click at [159, 113] on font "Trocar imagem" at bounding box center [191, 107] width 64 height 11
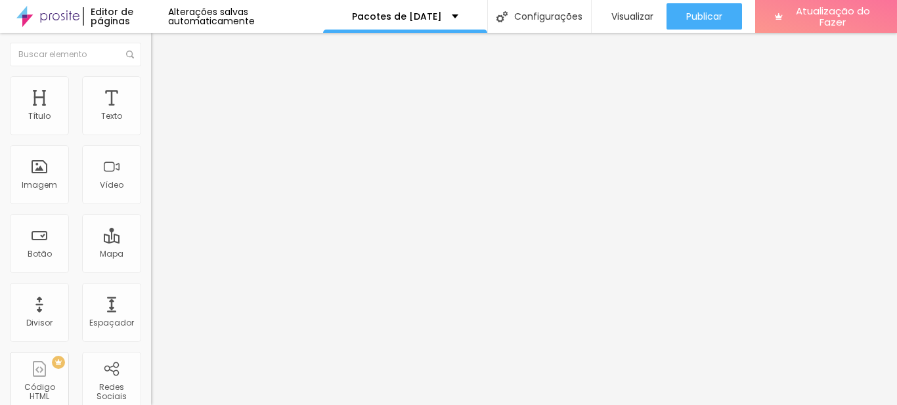
click at [611, 15] on font "Visualizar" at bounding box center [632, 16] width 42 height 13
click at [634, 11] on font "Visualizar" at bounding box center [632, 16] width 42 height 13
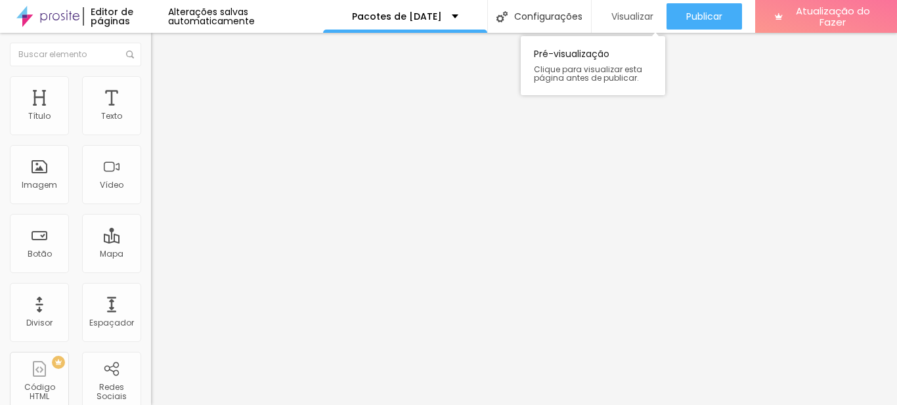
click at [625, 14] on font "Visualizar" at bounding box center [632, 16] width 42 height 13
